Goal: Task Accomplishment & Management: Use online tool/utility

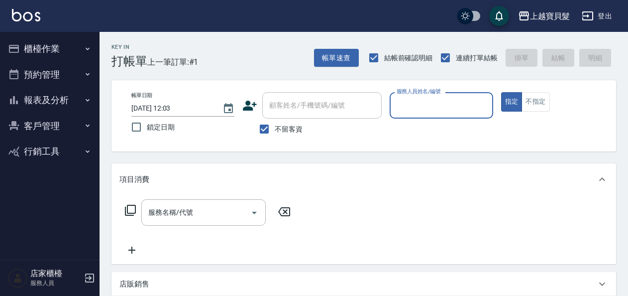
click at [422, 104] on input "服務人員姓名/編號" at bounding box center [441, 105] width 94 height 17
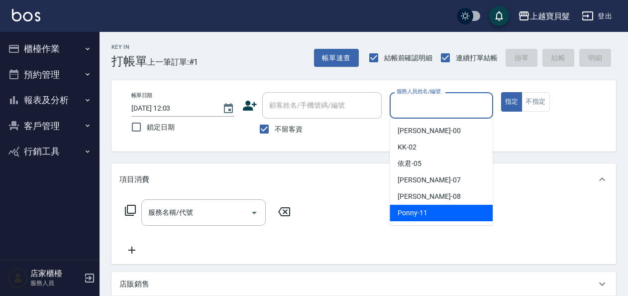
click at [433, 207] on div "Ponny -11" at bounding box center [441, 213] width 103 height 16
type input "Ponny-11"
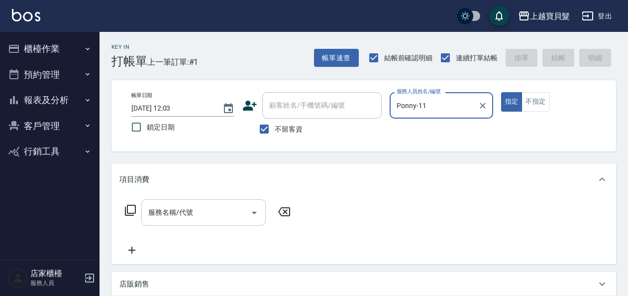
click at [157, 213] on input "服務名稱/代號" at bounding box center [196, 212] width 101 height 17
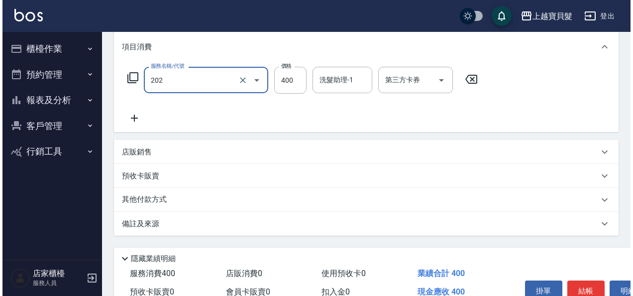
scroll to position [184, 0]
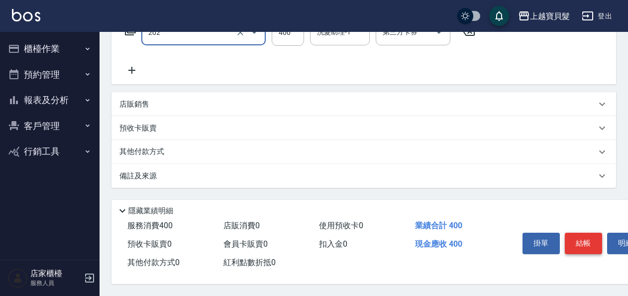
type input "剪髮(202)"
click at [592, 241] on button "結帳" at bounding box center [583, 242] width 37 height 21
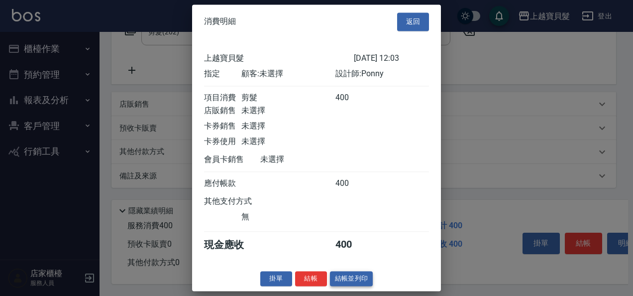
scroll to position [2, 0]
click at [358, 278] on button "結帳並列印" at bounding box center [351, 278] width 43 height 15
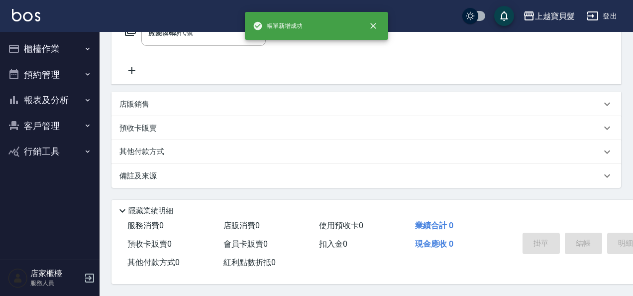
type input "[DATE] 18:19"
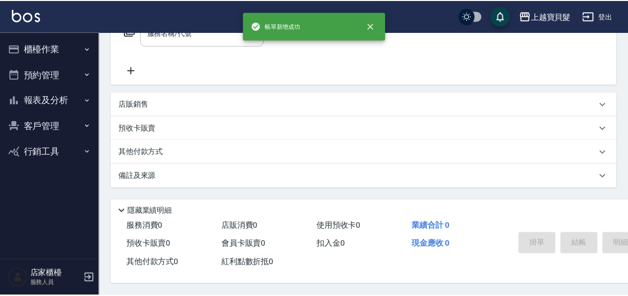
scroll to position [0, 0]
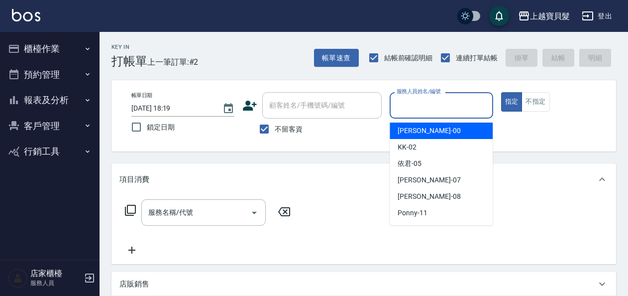
click at [403, 107] on input "服務人員姓名/編號" at bounding box center [441, 105] width 94 height 17
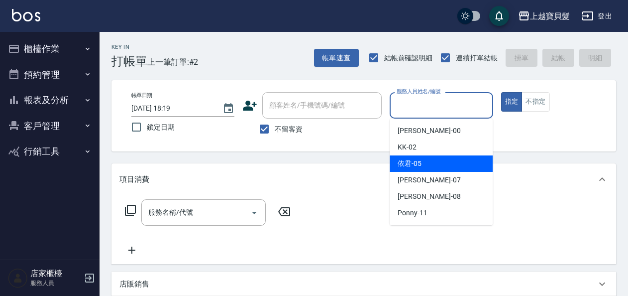
click at [414, 163] on span "依君 -05" at bounding box center [410, 163] width 24 height 10
type input "依君-05"
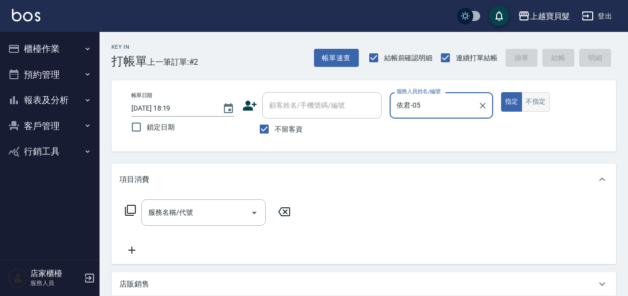
click at [529, 109] on button "不指定" at bounding box center [536, 101] width 28 height 19
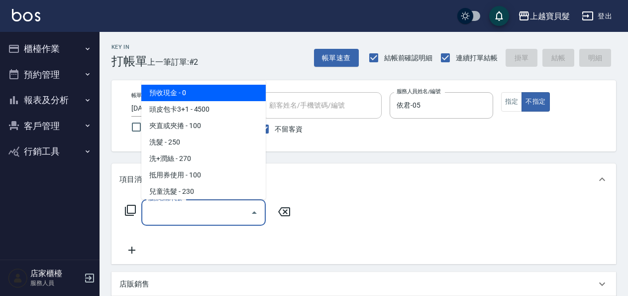
click at [205, 211] on input "服務名稱/代號" at bounding box center [196, 212] width 101 height 17
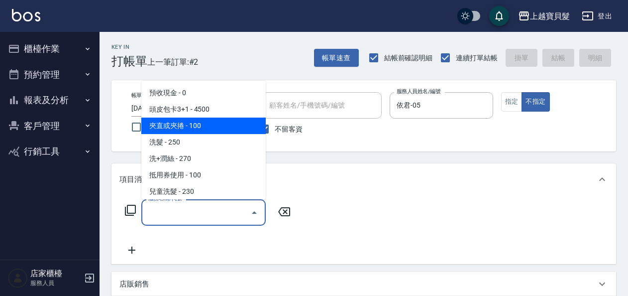
click at [197, 128] on span "夾直或夾捲 - 100" at bounding box center [203, 125] width 124 height 16
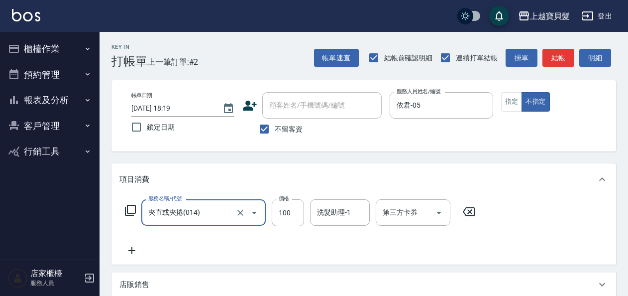
click at [186, 209] on input "夾直或夾捲(014)" at bounding box center [190, 212] width 88 height 17
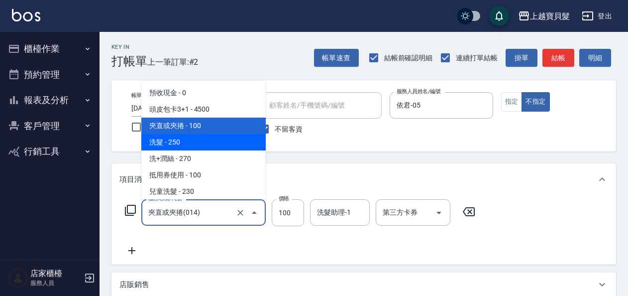
click at [184, 142] on span "洗髮 - 250" at bounding box center [203, 142] width 124 height 16
type input "洗髮(101)"
type input "250"
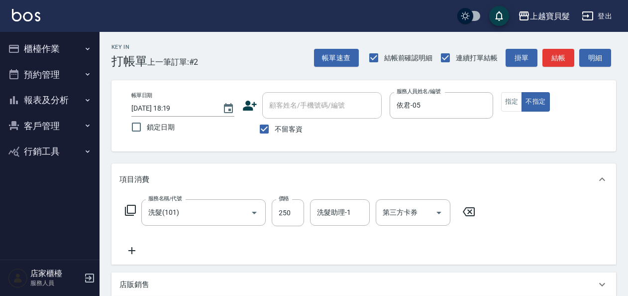
click at [127, 207] on icon at bounding box center [130, 210] width 11 height 11
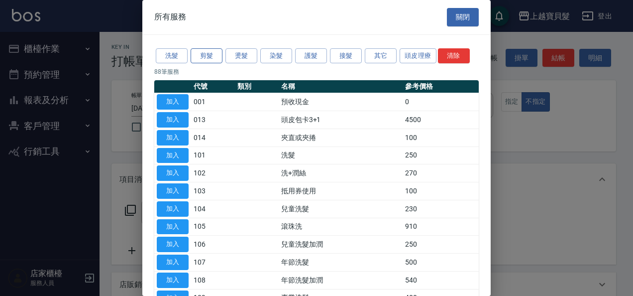
click at [193, 52] on button "剪髮" at bounding box center [207, 55] width 32 height 15
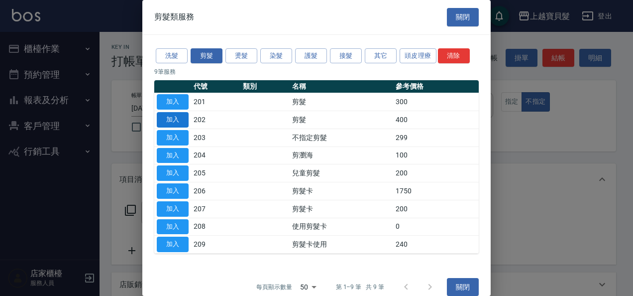
click at [177, 116] on button "加入" at bounding box center [173, 119] width 32 height 15
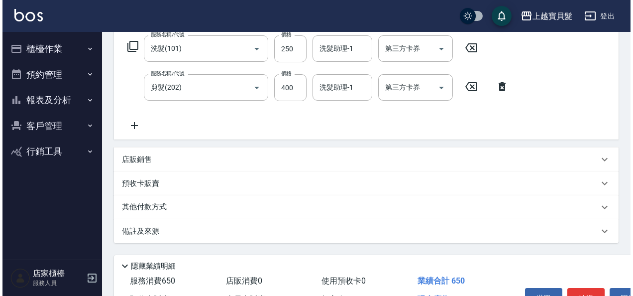
scroll to position [199, 0]
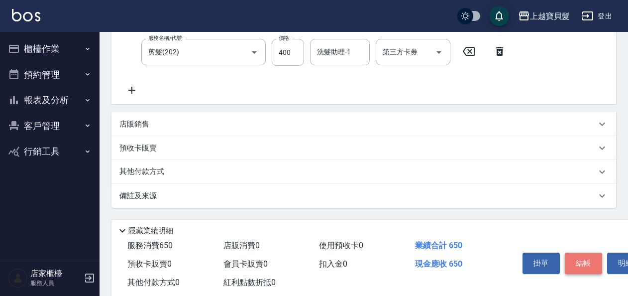
click at [574, 267] on button "結帳" at bounding box center [583, 262] width 37 height 21
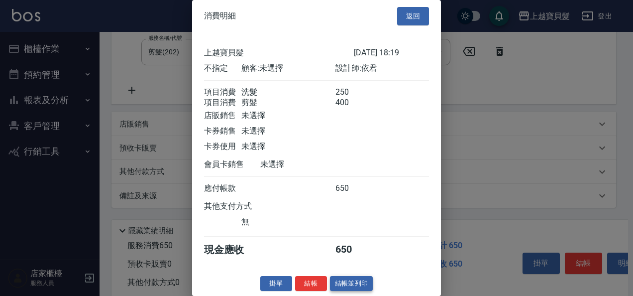
scroll to position [14, 0]
click at [360, 287] on button "結帳並列印" at bounding box center [351, 283] width 43 height 15
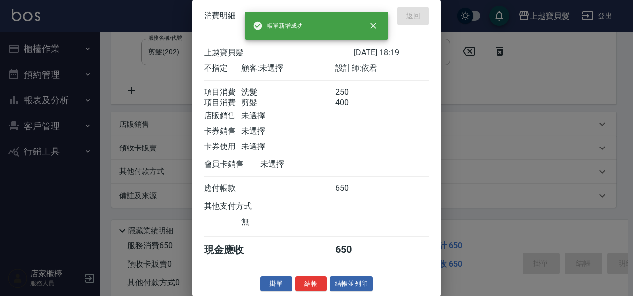
type input "[DATE] 18:55"
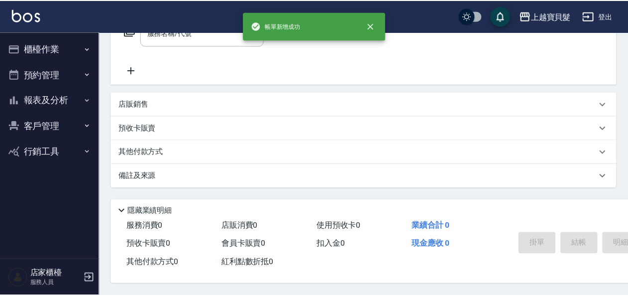
scroll to position [0, 0]
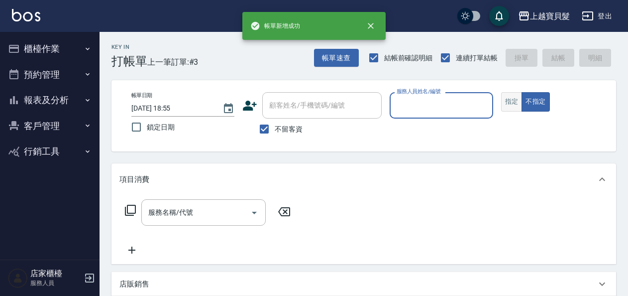
click at [512, 105] on button "指定" at bounding box center [511, 101] width 21 height 19
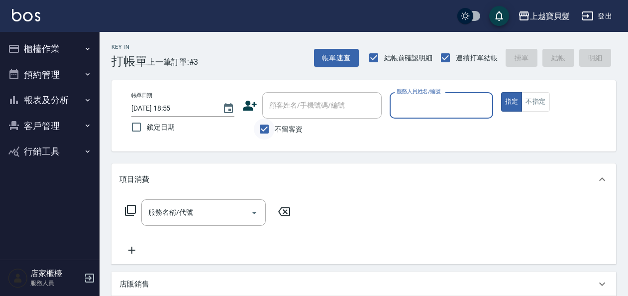
drag, startPoint x: 265, startPoint y: 130, endPoint x: 271, endPoint y: 119, distance: 12.7
click at [265, 130] on input "不留客資" at bounding box center [264, 128] width 21 height 21
checkbox input "false"
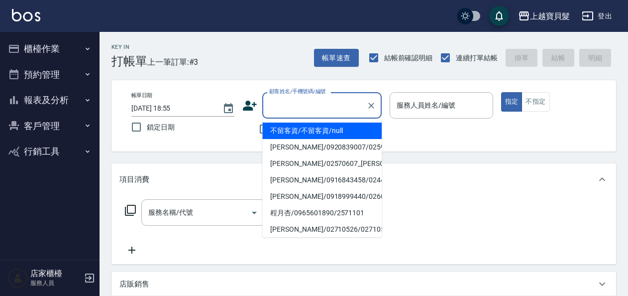
click at [288, 105] on input "顧客姓名/手機號碼/編號" at bounding box center [315, 105] width 96 height 17
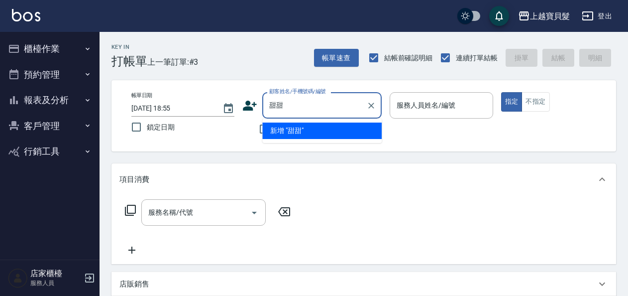
type input "甜"
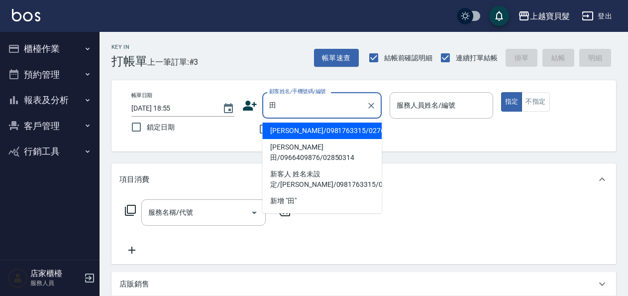
click at [296, 147] on li "[PERSON_NAME]田/0966409876/02850314" at bounding box center [321, 152] width 119 height 27
type input "[PERSON_NAME]田/0966409876/02850314"
type input "依君-05"
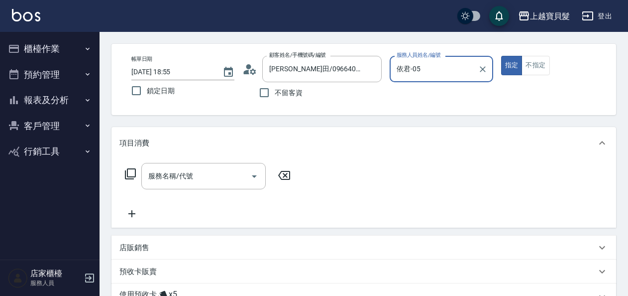
scroll to position [100, 0]
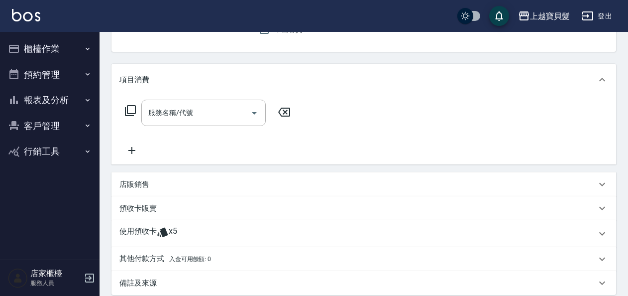
click at [126, 227] on p "使用預收卡" at bounding box center [137, 233] width 37 height 15
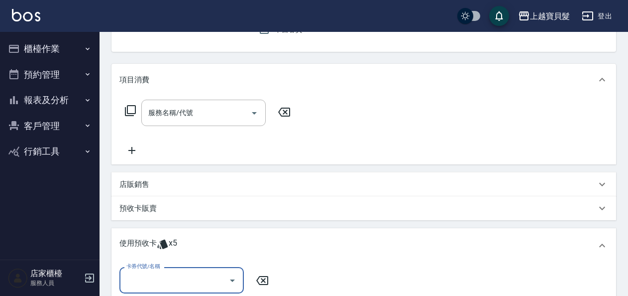
scroll to position [0, 0]
click at [158, 286] on input "卡券代號/名稱" at bounding box center [174, 279] width 101 height 17
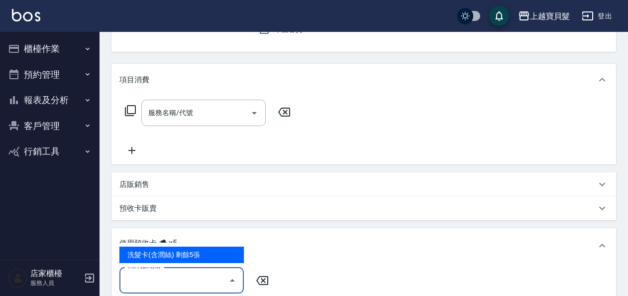
click at [156, 249] on div "洗髮卡(含潤絲) 剩餘5張" at bounding box center [181, 254] width 124 height 16
type input "洗髮卡(含潤絲)"
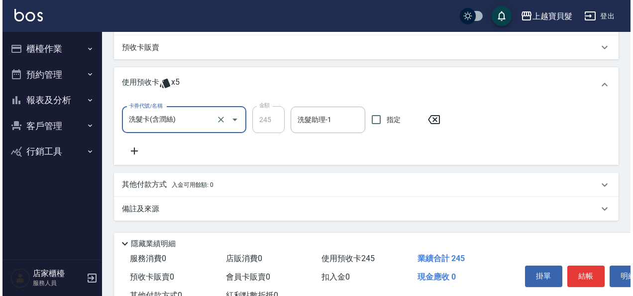
scroll to position [297, 0]
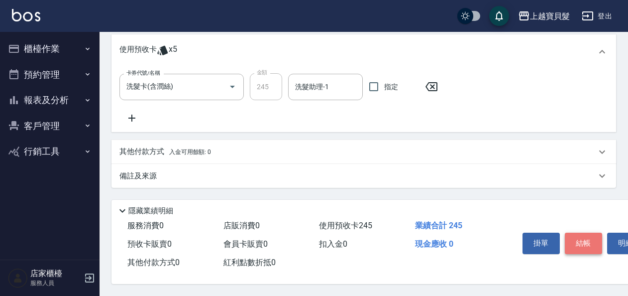
click at [574, 238] on button "結帳" at bounding box center [583, 242] width 37 height 21
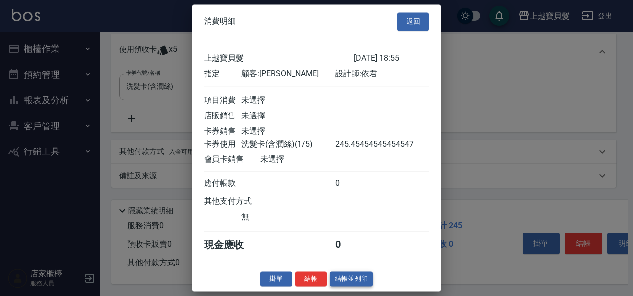
click at [344, 286] on button "結帳並列印" at bounding box center [351, 278] width 43 height 15
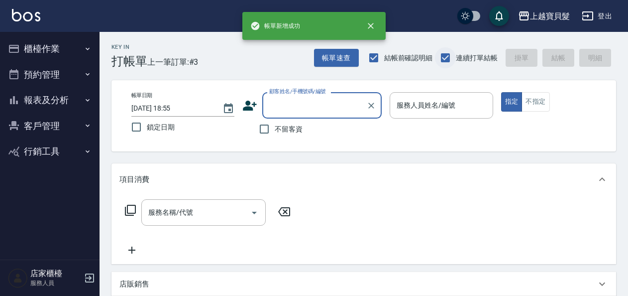
scroll to position [0, 0]
click at [261, 132] on input "不留客資" at bounding box center [264, 128] width 21 height 21
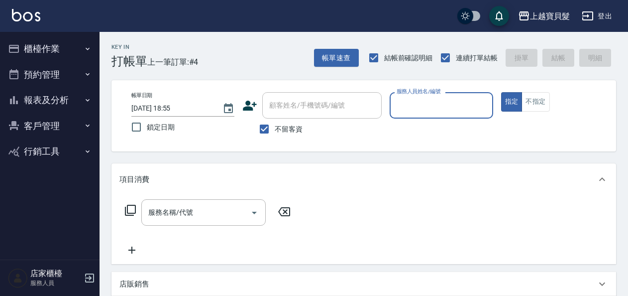
click at [376, 118] on div "顧客姓名/手機號碼/編號" at bounding box center [321, 105] width 119 height 26
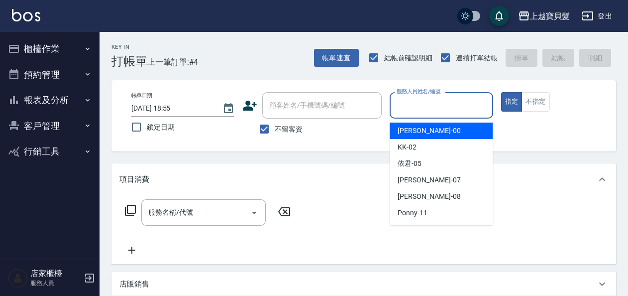
click at [422, 107] on input "服務人員姓名/編號" at bounding box center [441, 105] width 94 height 17
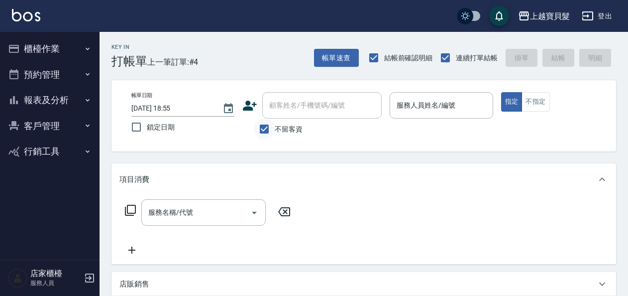
drag, startPoint x: 267, startPoint y: 139, endPoint x: 266, endPoint y: 129, distance: 10.5
click at [266, 134] on div "帳單日期 [DATE] 18:55 鎖定日期 顧客姓名/手機號碼/編號 顧客姓名/手機號碼/編號 不留客資 服務人員姓名/編號 服務人員姓名/編號 指定 不指定" at bounding box center [363, 115] width 505 height 71
click at [266, 129] on input "不留客資" at bounding box center [264, 128] width 21 height 21
checkbox input "false"
click at [288, 103] on input "顧客姓名/手機號碼/編號" at bounding box center [315, 105] width 96 height 17
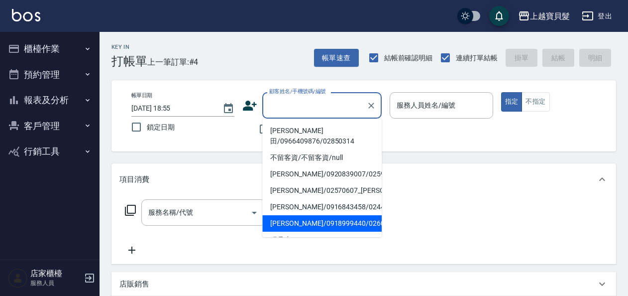
click at [294, 219] on li "[PERSON_NAME]/0918999440/02600606" at bounding box center [321, 223] width 119 height 16
type input "[PERSON_NAME]/0918999440/02600606"
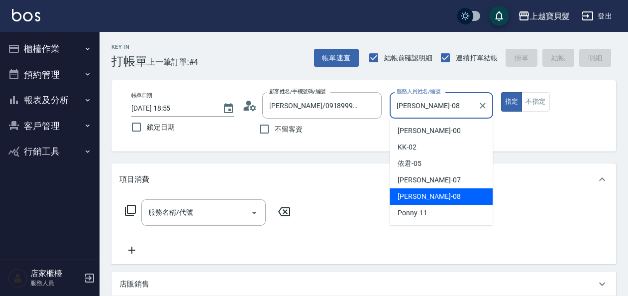
click at [402, 112] on input "[PERSON_NAME]-08" at bounding box center [433, 105] width 79 height 17
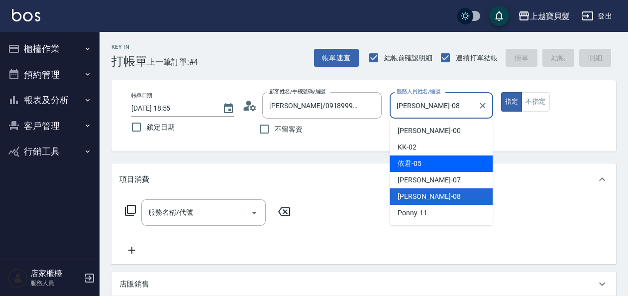
click at [420, 165] on span "依君 -05" at bounding box center [410, 163] width 24 height 10
type input "依君-05"
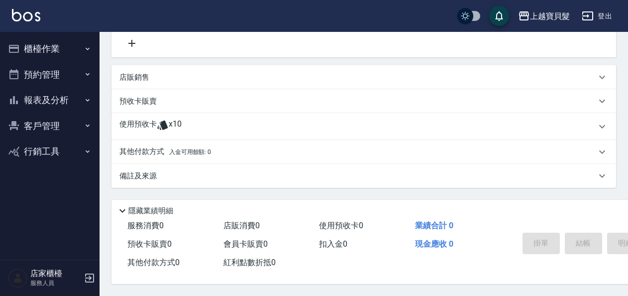
scroll to position [210, 0]
click at [147, 113] on div "使用預收卡 x10" at bounding box center [363, 126] width 505 height 27
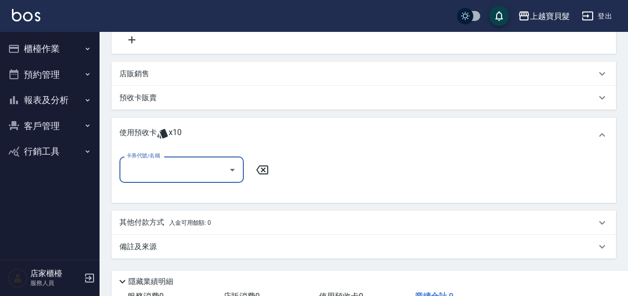
scroll to position [0, 0]
click at [146, 172] on input "卡券代號/名稱" at bounding box center [174, 169] width 101 height 17
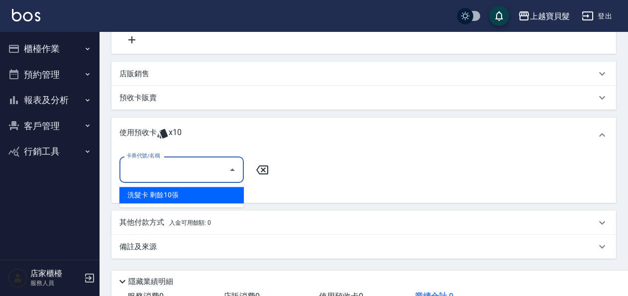
click at [151, 197] on div "洗髮卡 剩餘10張" at bounding box center [181, 195] width 124 height 16
type input "洗髮卡"
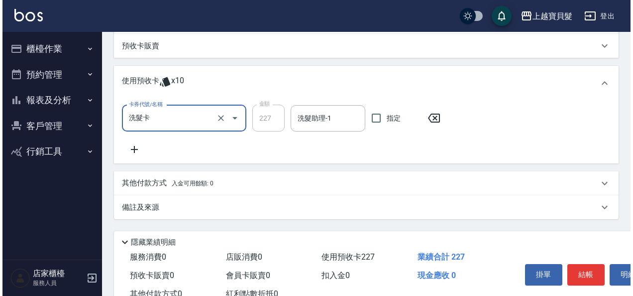
scroll to position [297, 0]
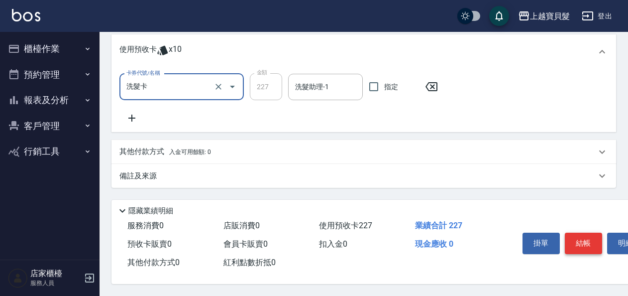
click at [591, 242] on button "結帳" at bounding box center [583, 242] width 37 height 21
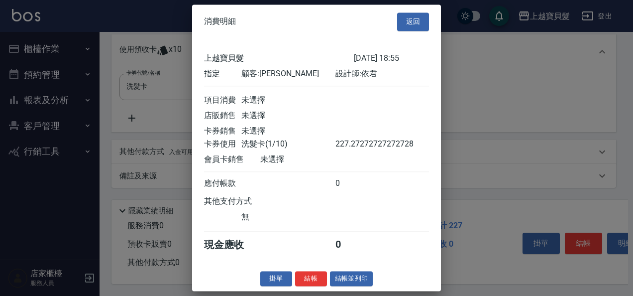
scroll to position [2, 0]
click at [365, 282] on button "結帳並列印" at bounding box center [351, 278] width 43 height 15
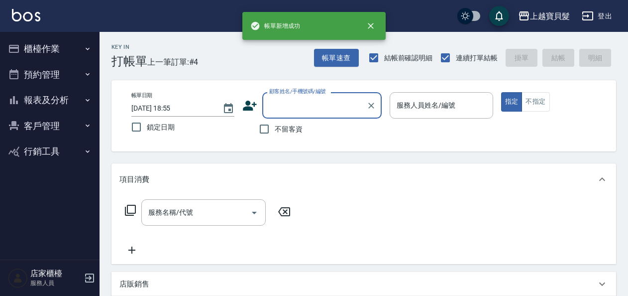
scroll to position [0, 0]
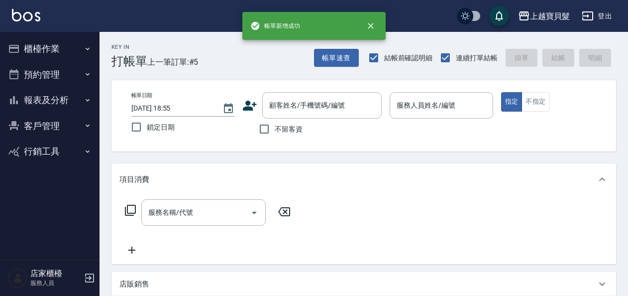
click at [314, 119] on div "不留客資" at bounding box center [311, 128] width 139 height 21
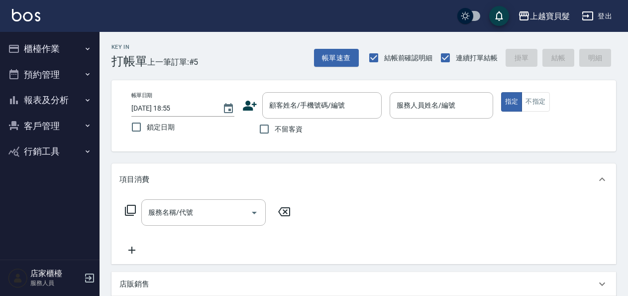
click at [281, 122] on label "不留客資" at bounding box center [278, 128] width 49 height 21
click at [275, 122] on input "不留客資" at bounding box center [264, 128] width 21 height 21
checkbox input "true"
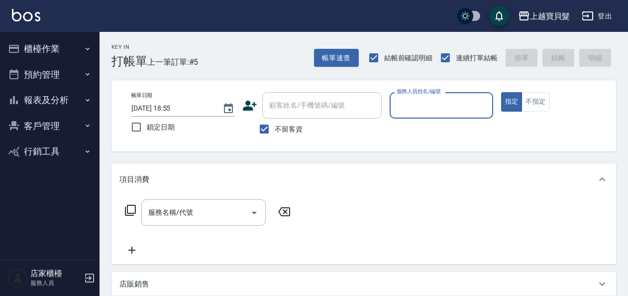
click at [439, 105] on input "服務人員姓名/編號" at bounding box center [441, 105] width 94 height 17
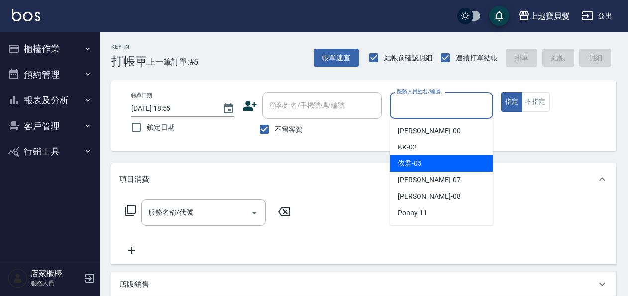
drag, startPoint x: 434, startPoint y: 161, endPoint x: 431, endPoint y: 165, distance: 5.4
click at [433, 161] on div "依君 -05" at bounding box center [441, 163] width 103 height 16
type input "依君-05"
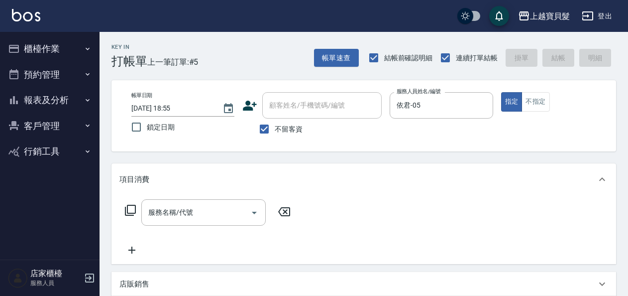
click at [124, 208] on icon at bounding box center [130, 210] width 12 height 12
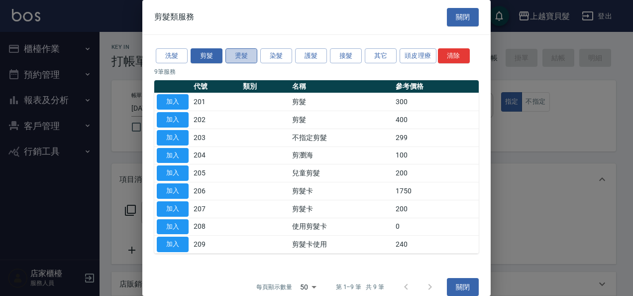
click at [243, 57] on button "燙髮" at bounding box center [241, 55] width 32 height 15
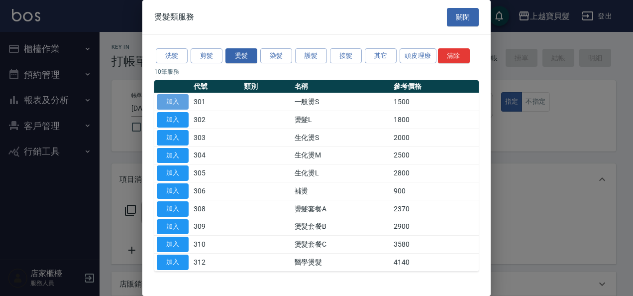
click at [182, 104] on button "加入" at bounding box center [173, 101] width 32 height 15
type input "一般燙S(301)"
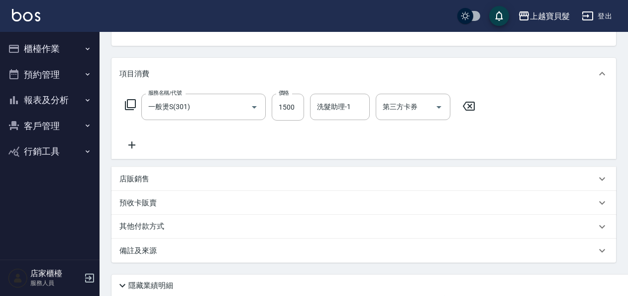
scroll to position [149, 0]
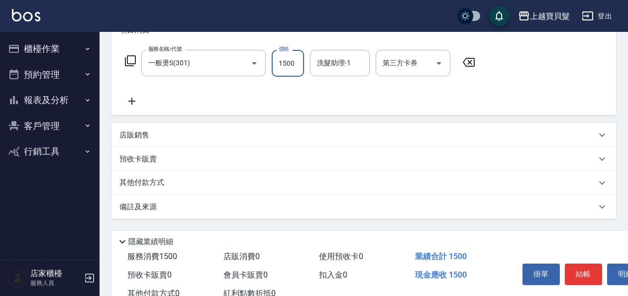
click at [294, 65] on input "1500" at bounding box center [288, 63] width 32 height 27
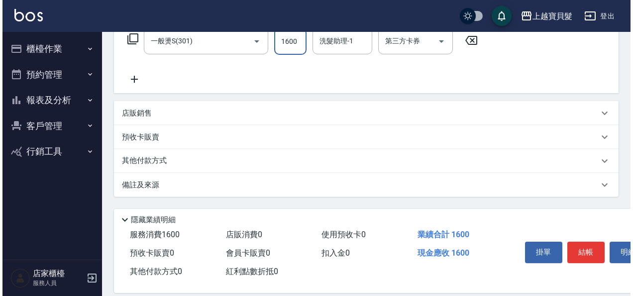
scroll to position [184, 0]
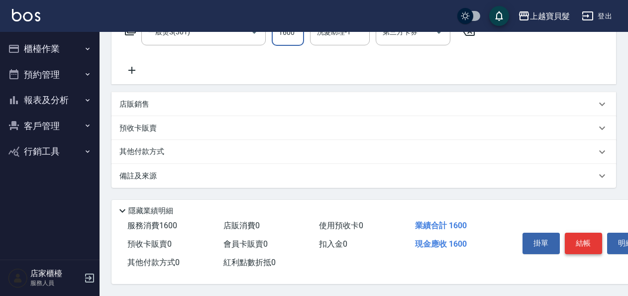
type input "1600"
click at [579, 248] on button "結帳" at bounding box center [583, 242] width 37 height 21
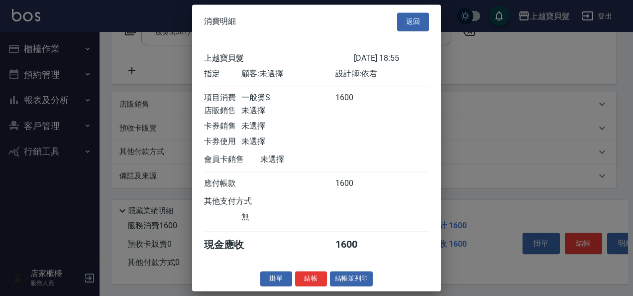
scroll to position [2, 0]
click at [336, 278] on button "結帳並列印" at bounding box center [351, 278] width 43 height 15
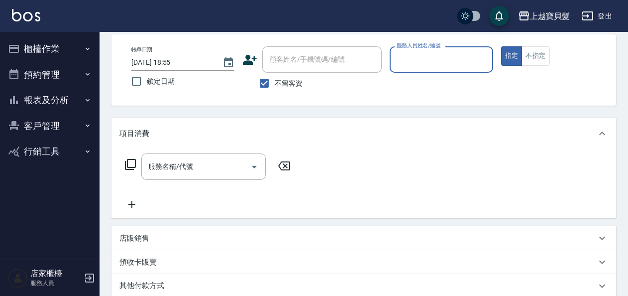
scroll to position [0, 0]
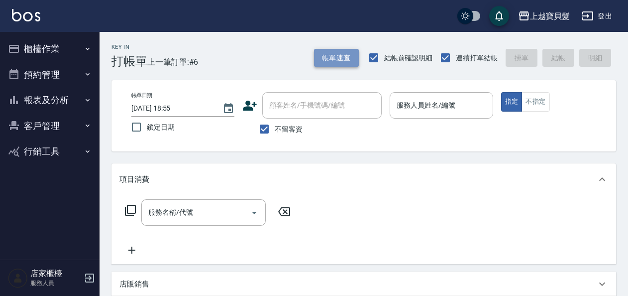
click at [329, 57] on button "帳單速查" at bounding box center [336, 58] width 45 height 18
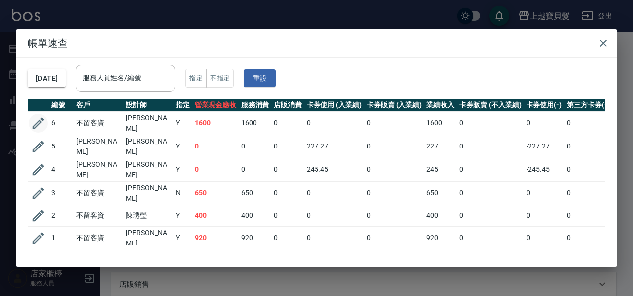
click at [42, 119] on icon "button" at bounding box center [38, 122] width 15 height 15
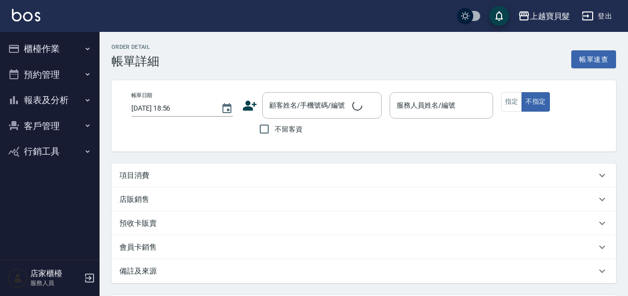
type input "[DATE] 18:55"
checkbox input "true"
type input "依君-05"
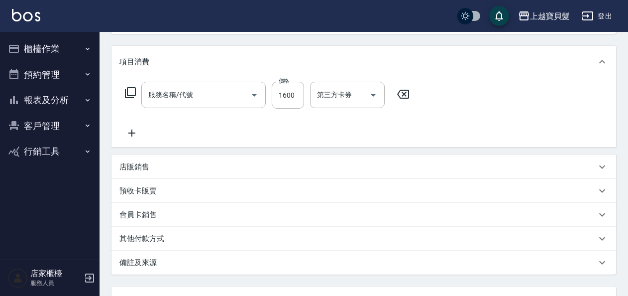
type input "一般燙S(301)"
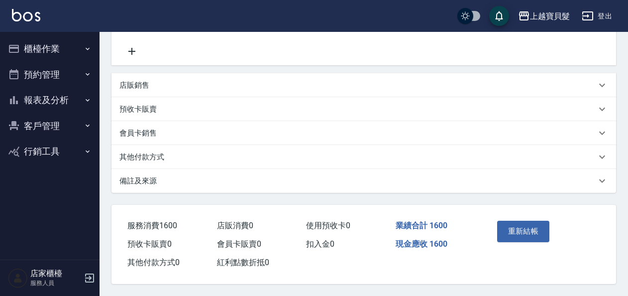
scroll to position [203, 0]
click at [122, 156] on p "其他付款方式" at bounding box center [141, 157] width 45 height 10
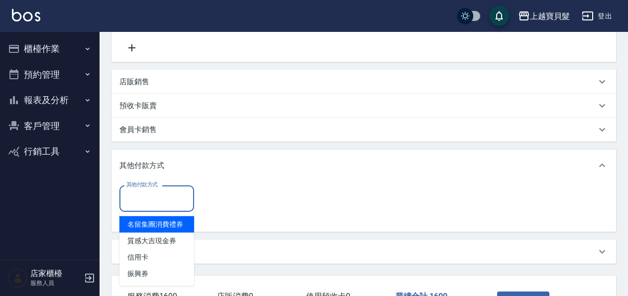
click at [128, 206] on input "其他付款方式" at bounding box center [157, 198] width 66 height 17
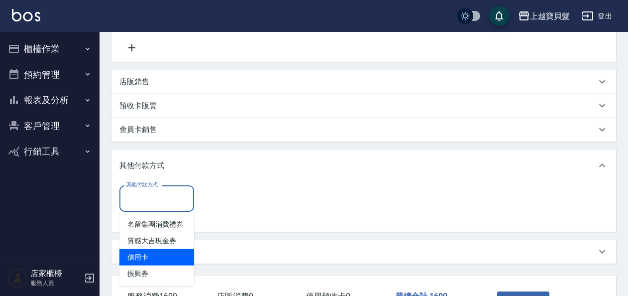
click at [140, 254] on span "信用卡" at bounding box center [156, 257] width 75 height 16
type input "信用卡"
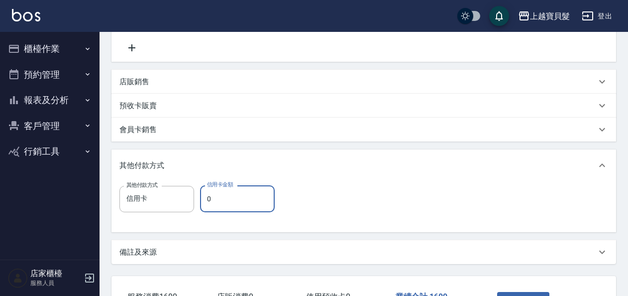
click at [200, 198] on input "0" at bounding box center [237, 198] width 75 height 27
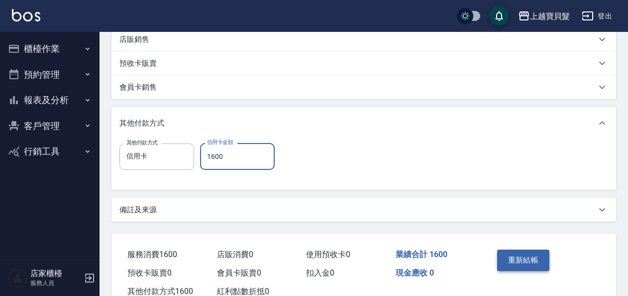
scroll to position [277, 0]
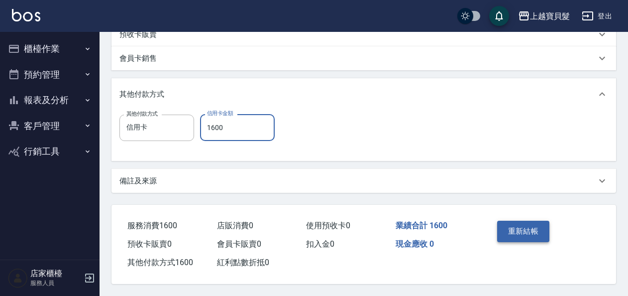
type input "1600"
click at [522, 235] on button "重新結帳" at bounding box center [523, 230] width 53 height 21
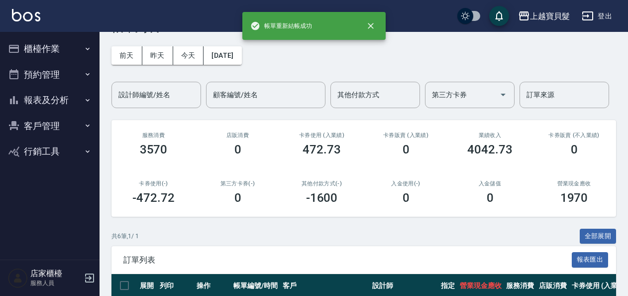
scroll to position [50, 0]
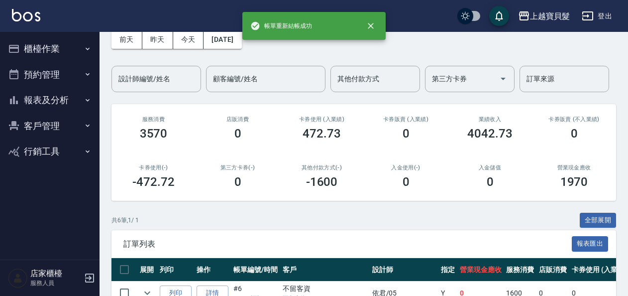
drag, startPoint x: 71, startPoint y: 46, endPoint x: 55, endPoint y: 83, distance: 40.1
click at [71, 46] on button "櫃檯作業" at bounding box center [50, 49] width 92 height 26
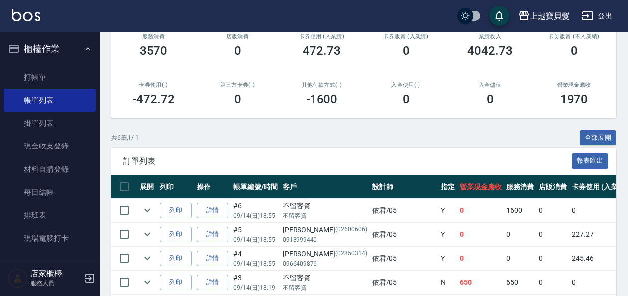
scroll to position [149, 0]
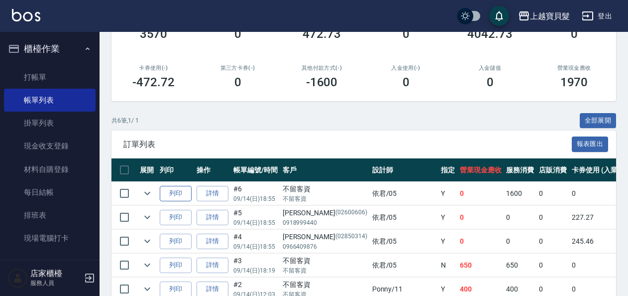
click at [180, 193] on button "列印" at bounding box center [176, 193] width 32 height 15
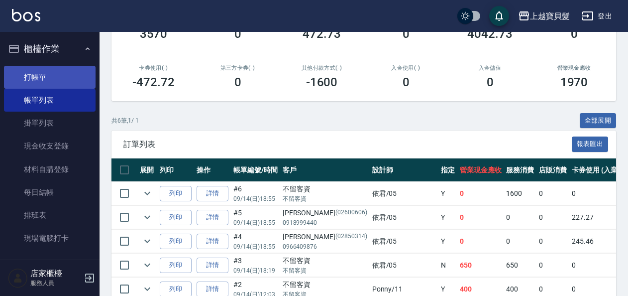
click at [61, 80] on link "打帳單" at bounding box center [50, 77] width 92 height 23
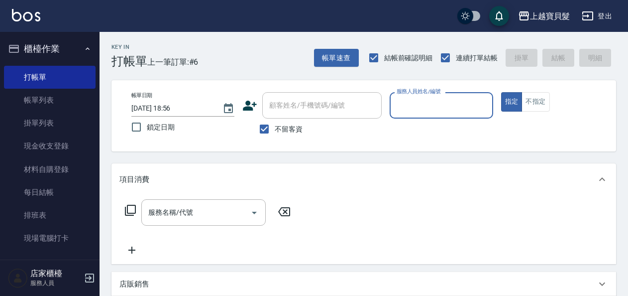
click at [443, 95] on div "服務人員姓名/編號" at bounding box center [441, 105] width 103 height 26
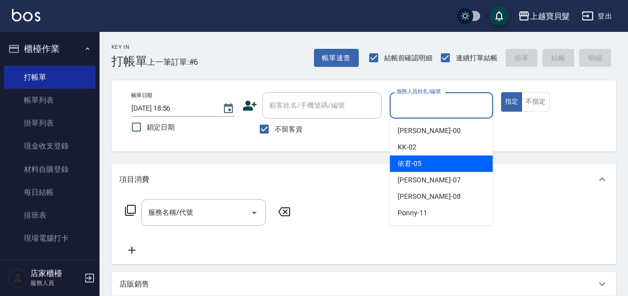
click at [443, 163] on div "依君 -05" at bounding box center [441, 163] width 103 height 16
type input "依君-05"
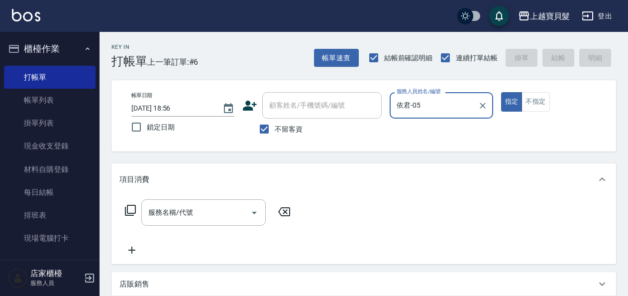
click at [126, 211] on icon at bounding box center [130, 210] width 12 height 12
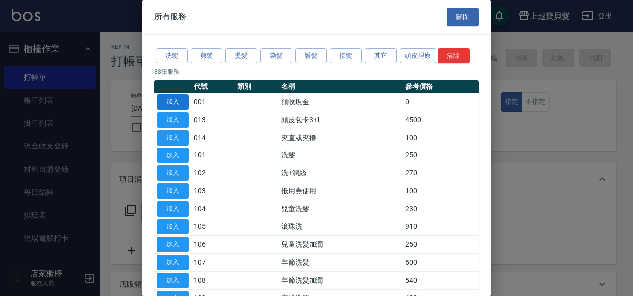
drag, startPoint x: 207, startPoint y: 59, endPoint x: 158, endPoint y: 103, distance: 65.2
click at [207, 59] on button "剪髮" at bounding box center [207, 55] width 32 height 15
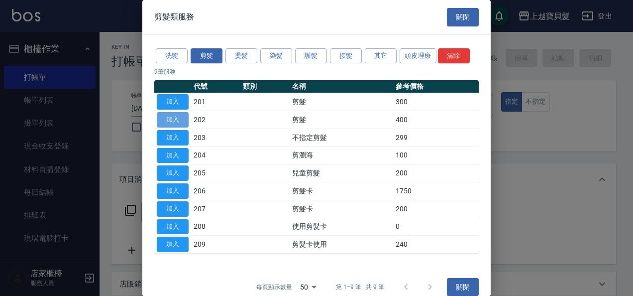
drag, startPoint x: 170, startPoint y: 116, endPoint x: 382, endPoint y: 186, distance: 223.1
click at [170, 116] on button "加入" at bounding box center [173, 119] width 32 height 15
type input "剪髮(202)"
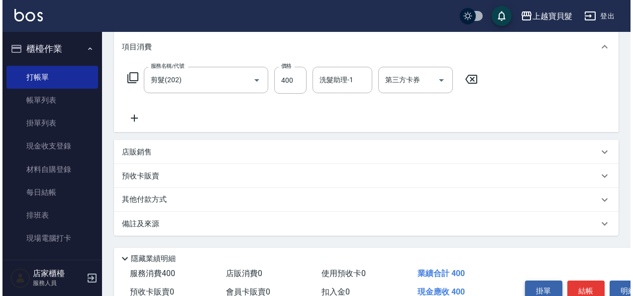
scroll to position [184, 0]
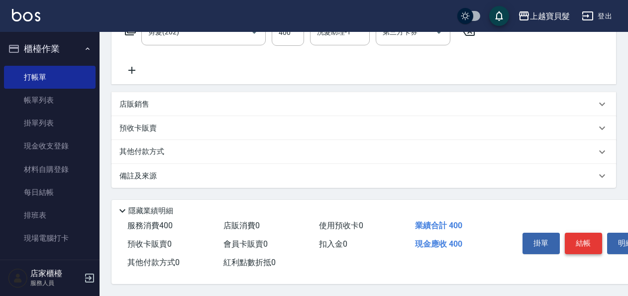
click at [593, 235] on button "結帳" at bounding box center [583, 242] width 37 height 21
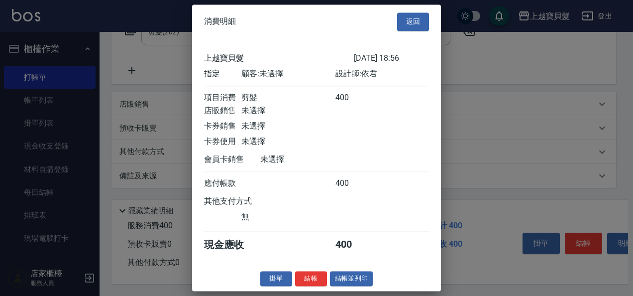
scroll to position [2, 0]
click at [368, 281] on button "結帳並列印" at bounding box center [351, 278] width 43 height 15
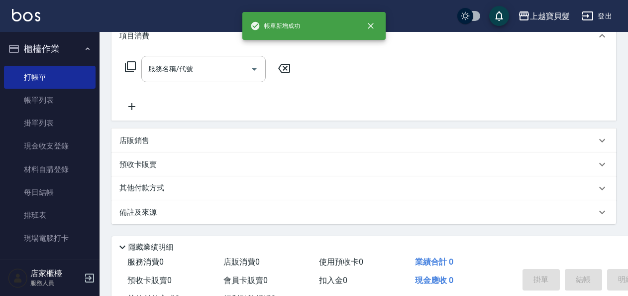
scroll to position [183, 0]
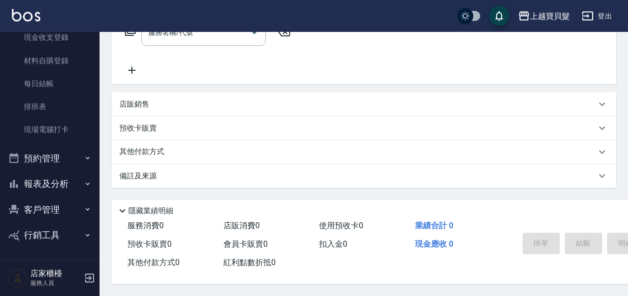
click at [53, 179] on button "報表及分析" at bounding box center [50, 184] width 92 height 26
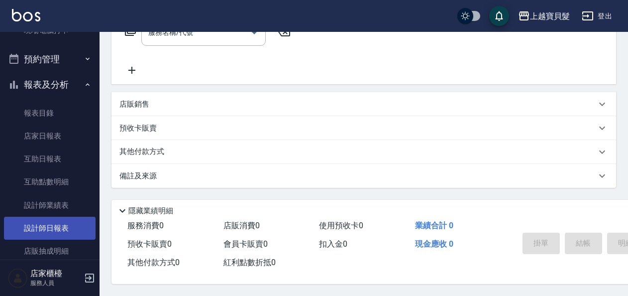
scroll to position [208, 0]
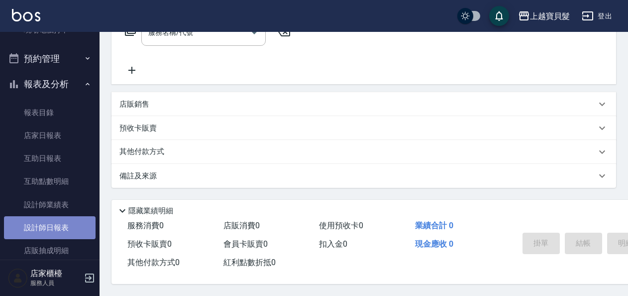
click at [54, 224] on link "設計師日報表" at bounding box center [50, 227] width 92 height 23
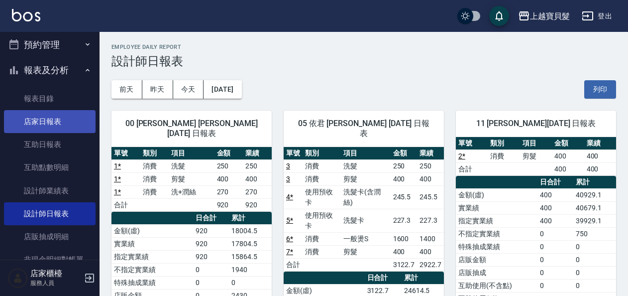
scroll to position [258, 0]
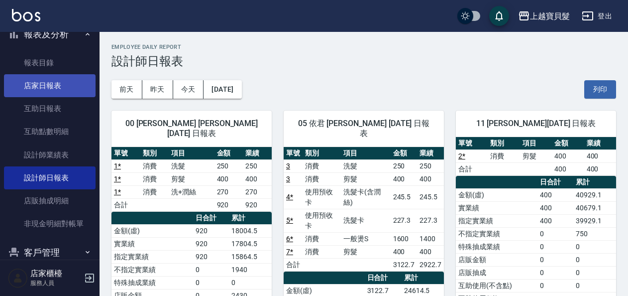
click at [60, 89] on link "店家日報表" at bounding box center [50, 85] width 92 height 23
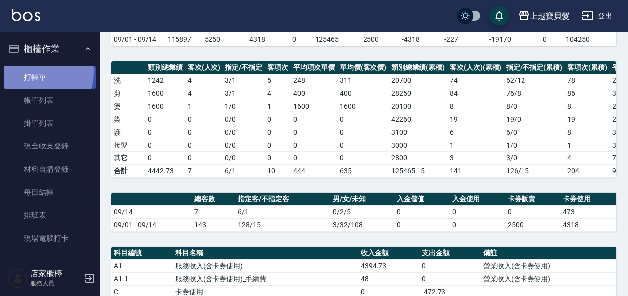
drag, startPoint x: 34, startPoint y: 71, endPoint x: 46, endPoint y: 88, distance: 20.3
click at [33, 71] on link "打帳單" at bounding box center [50, 77] width 92 height 23
